Goal: Find specific page/section: Find specific page/section

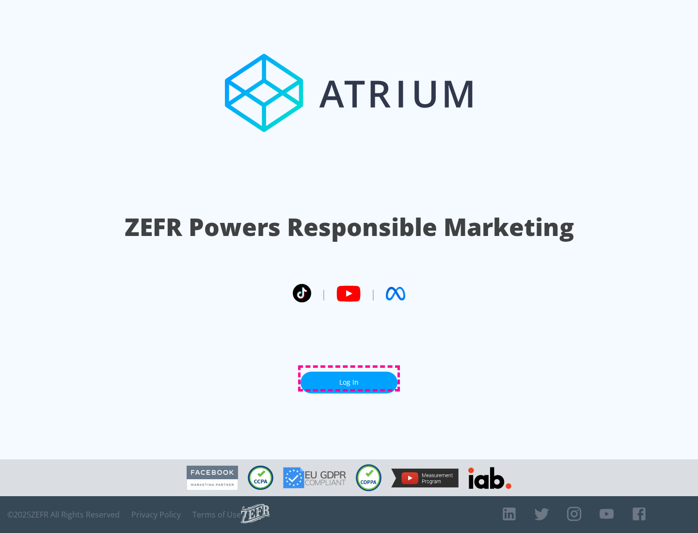
click at [349, 379] on link "Log In" at bounding box center [349, 383] width 97 height 22
